Goal: Task Accomplishment & Management: Complete application form

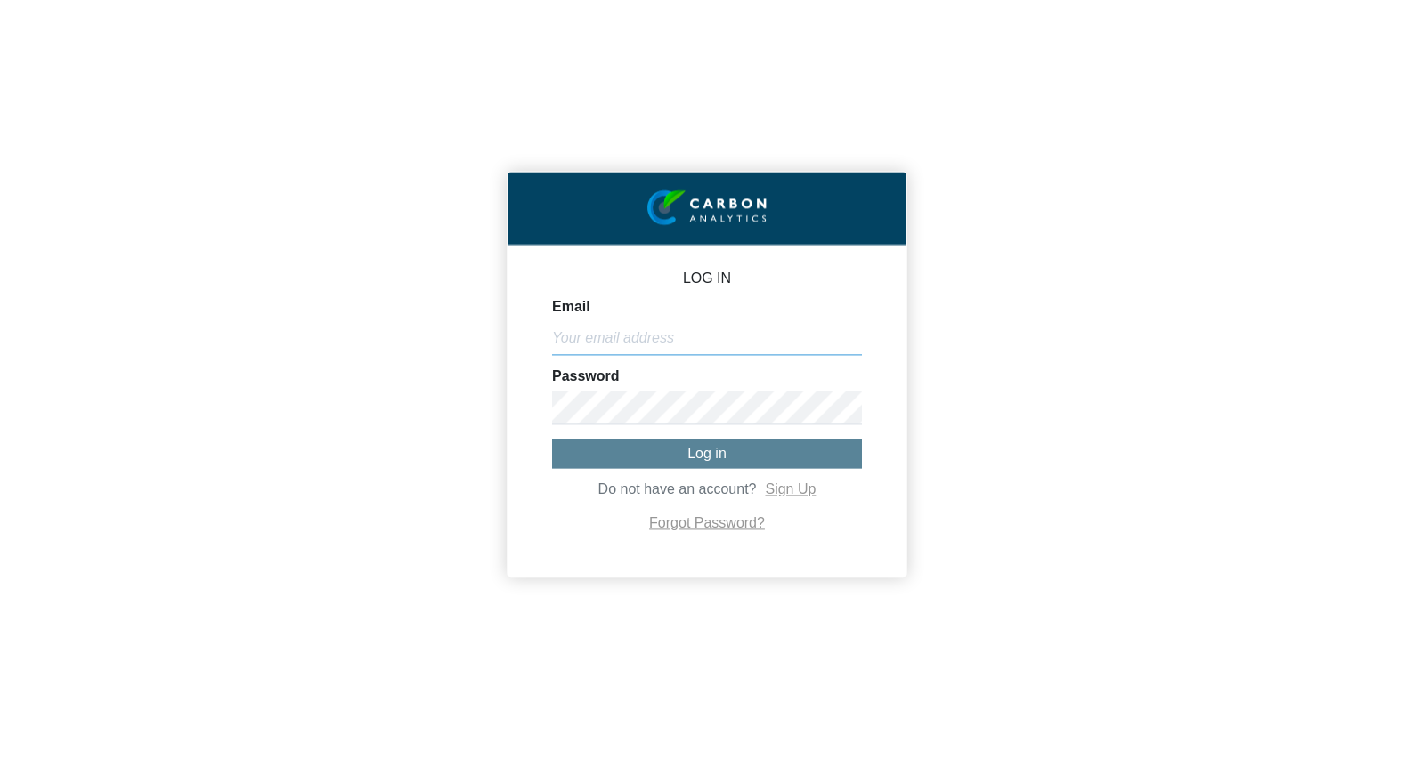
click at [700, 346] on input "Email" at bounding box center [707, 338] width 310 height 34
type input "[PERSON_NAME][EMAIL_ADDRESS][PERSON_NAME][DOMAIN_NAME]"
click at [677, 387] on div "Password" at bounding box center [707, 396] width 310 height 55
click at [775, 487] on link "Sign Up" at bounding box center [790, 489] width 51 height 15
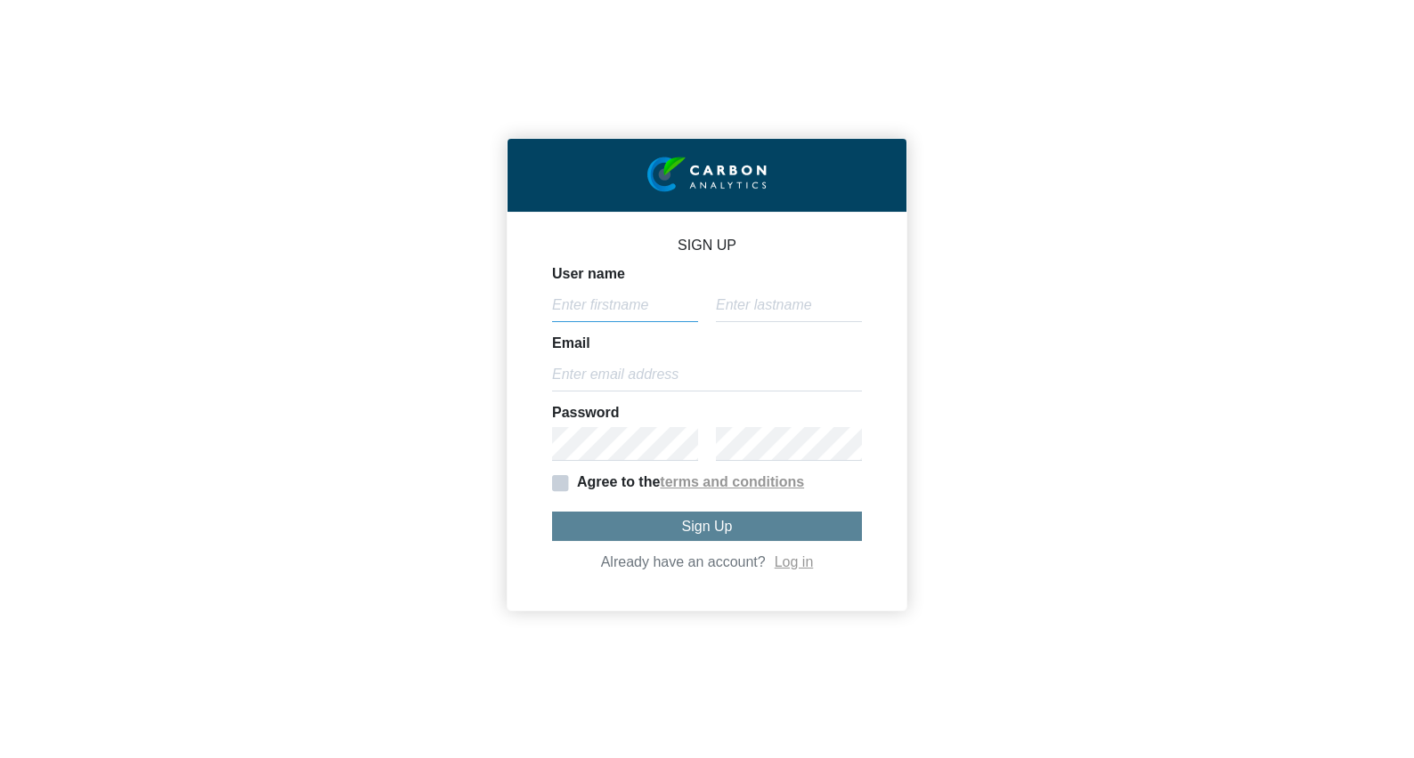
click at [612, 311] on input "User name" at bounding box center [625, 305] width 146 height 34
